Goal: Check status: Check status

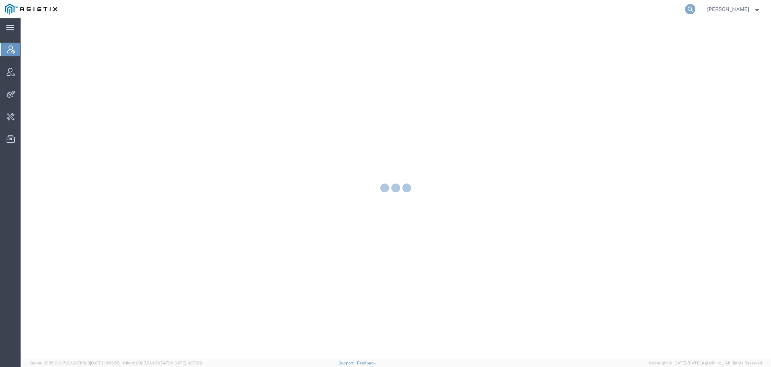
click at [693, 12] on icon at bounding box center [690, 9] width 10 height 10
paste input "54870528"
type input "54870528"
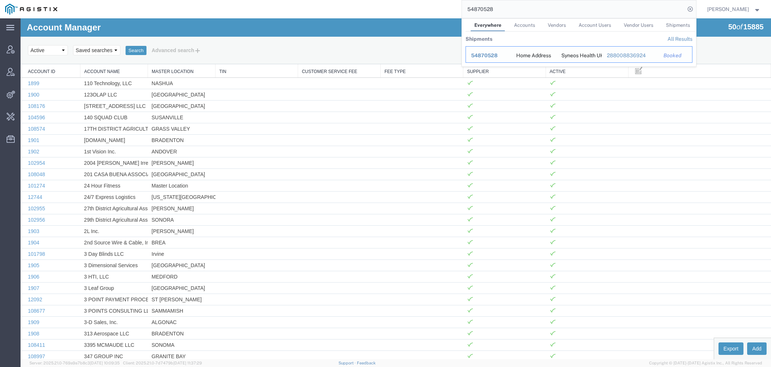
click at [494, 54] on span "54870528" at bounding box center [484, 55] width 26 height 6
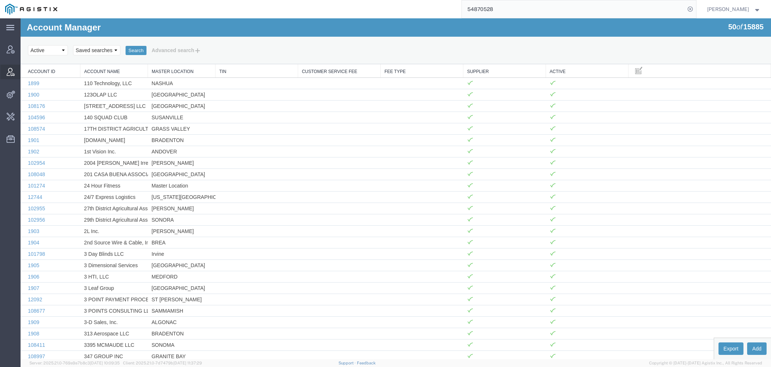
click at [11, 75] on icon at bounding box center [11, 72] width 8 height 8
click at [508, 12] on input "54870528" at bounding box center [573, 9] width 223 height 18
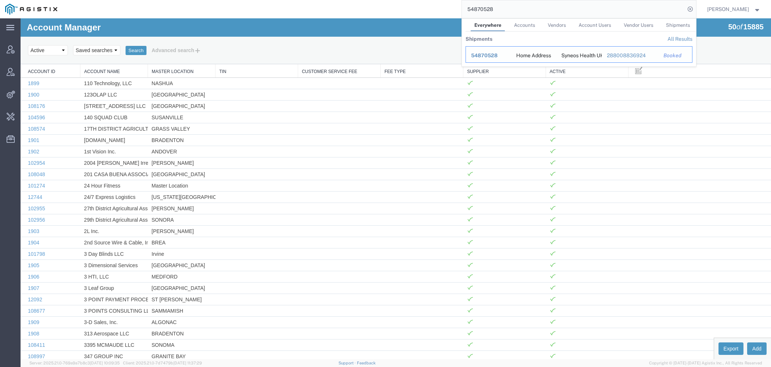
click at [485, 52] on span "54870528" at bounding box center [484, 55] width 26 height 6
